Goal: Task Accomplishment & Management: Complete application form

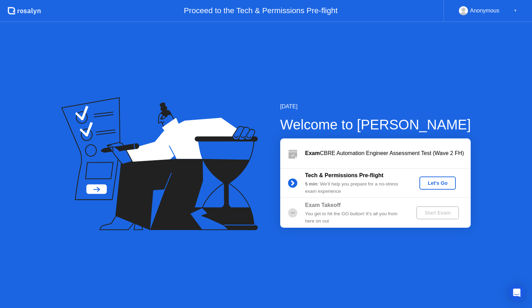
click at [441, 183] on div "Let's Go" at bounding box center [437, 183] width 31 height 6
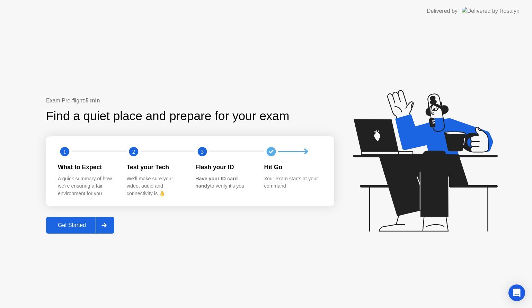
click at [65, 225] on div "Get Started" at bounding box center [71, 225] width 47 height 6
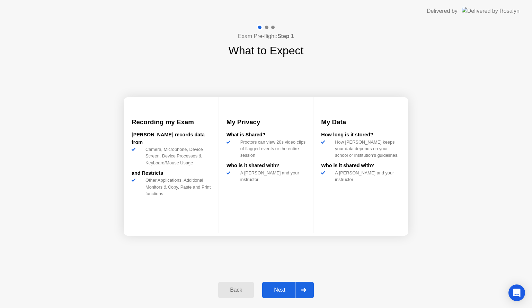
click at [285, 288] on div "Next" at bounding box center [279, 290] width 31 height 6
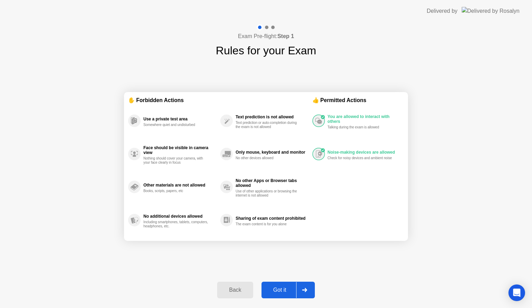
click at [282, 285] on button "Got it" at bounding box center [288, 290] width 53 height 17
select select "**********"
select select "*******"
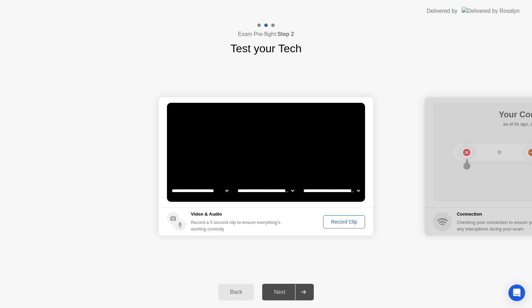
click at [335, 223] on div "Record Clip" at bounding box center [344, 222] width 37 height 6
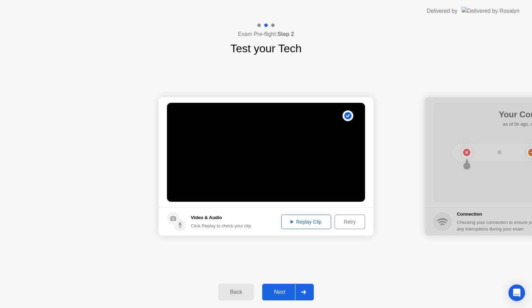
click at [303, 224] on div "Replay Clip" at bounding box center [306, 222] width 45 height 6
click at [282, 288] on button "Next" at bounding box center [288, 292] width 52 height 17
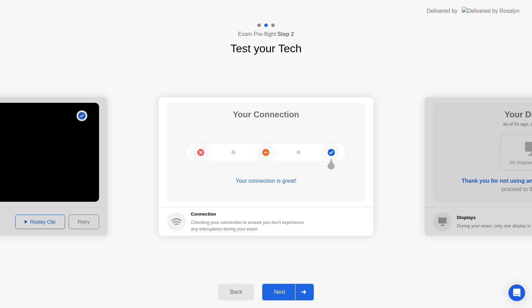
click at [280, 292] on div "Next" at bounding box center [279, 292] width 31 height 6
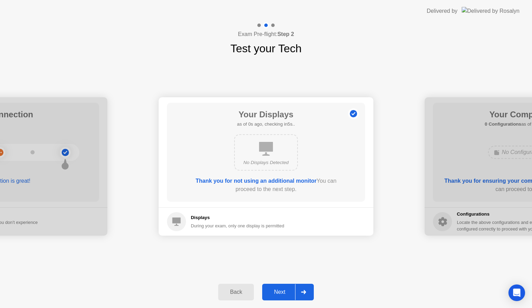
click at [281, 292] on div "Next" at bounding box center [279, 292] width 31 height 6
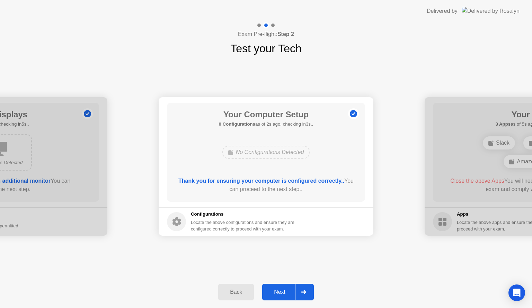
click at [279, 293] on div "Next" at bounding box center [279, 292] width 31 height 6
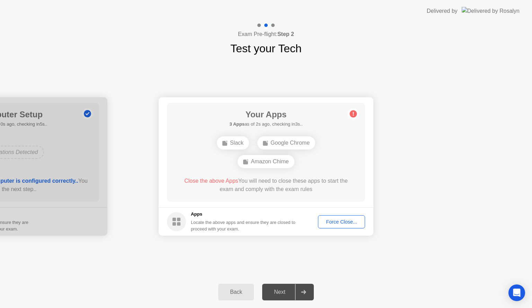
click at [330, 224] on div "Force Close..." at bounding box center [341, 222] width 42 height 6
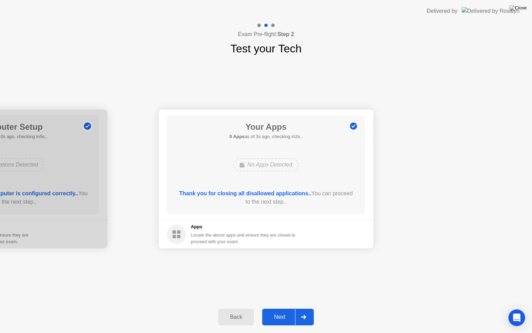
click at [282, 308] on div "Next" at bounding box center [279, 316] width 31 height 6
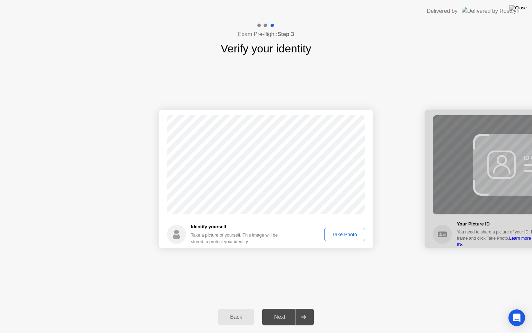
click at [350, 233] on div "Take Photo" at bounding box center [345, 234] width 36 height 6
click at [281, 308] on div "Next" at bounding box center [279, 316] width 31 height 6
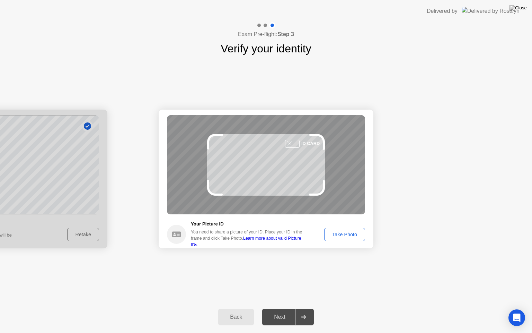
click at [344, 236] on div "Take Photo" at bounding box center [345, 234] width 36 height 6
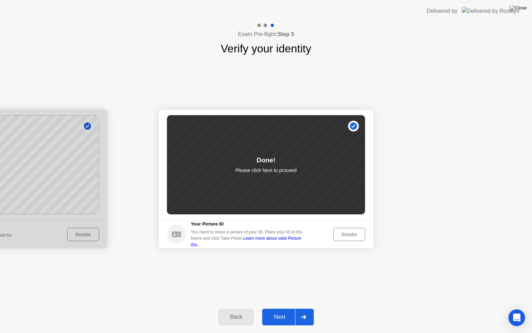
click at [284, 308] on div "Next" at bounding box center [279, 316] width 31 height 6
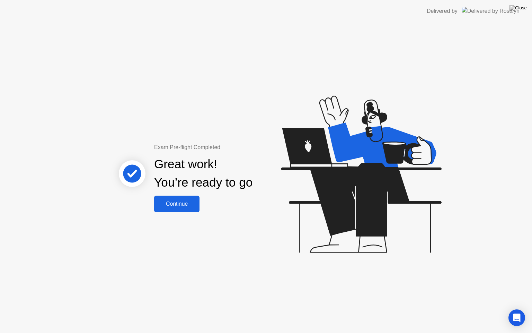
click at [187, 203] on div "Continue" at bounding box center [176, 204] width 41 height 6
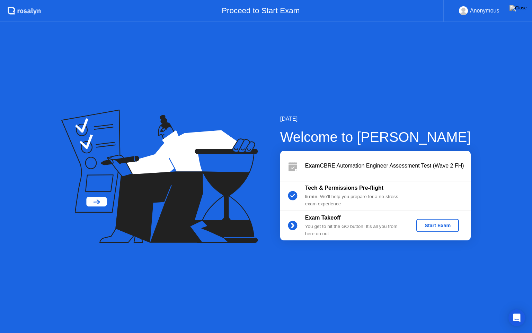
click at [428, 228] on div "Start Exam" at bounding box center [437, 225] width 37 height 6
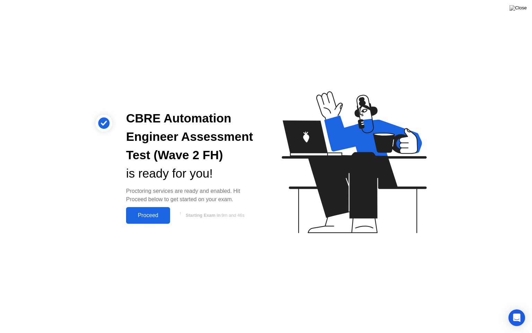
click at [149, 213] on div "Proceed" at bounding box center [148, 215] width 40 height 6
